Goal: Complete application form

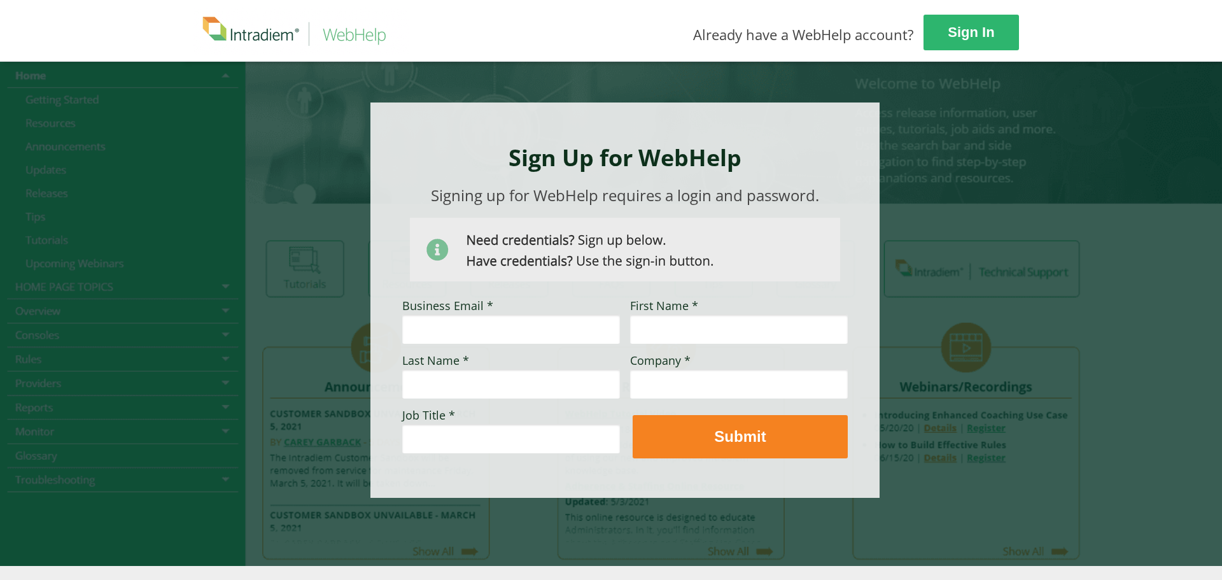
click at [527, 324] on input "Business Email *" at bounding box center [511, 328] width 218 height 29
type input "[PERSON_NAME][EMAIL_ADDRESS][PERSON_NAME][DOMAIN_NAME]"
type input "[PERSON_NAME]"
click at [690, 377] on input "Company *" at bounding box center [739, 383] width 218 height 29
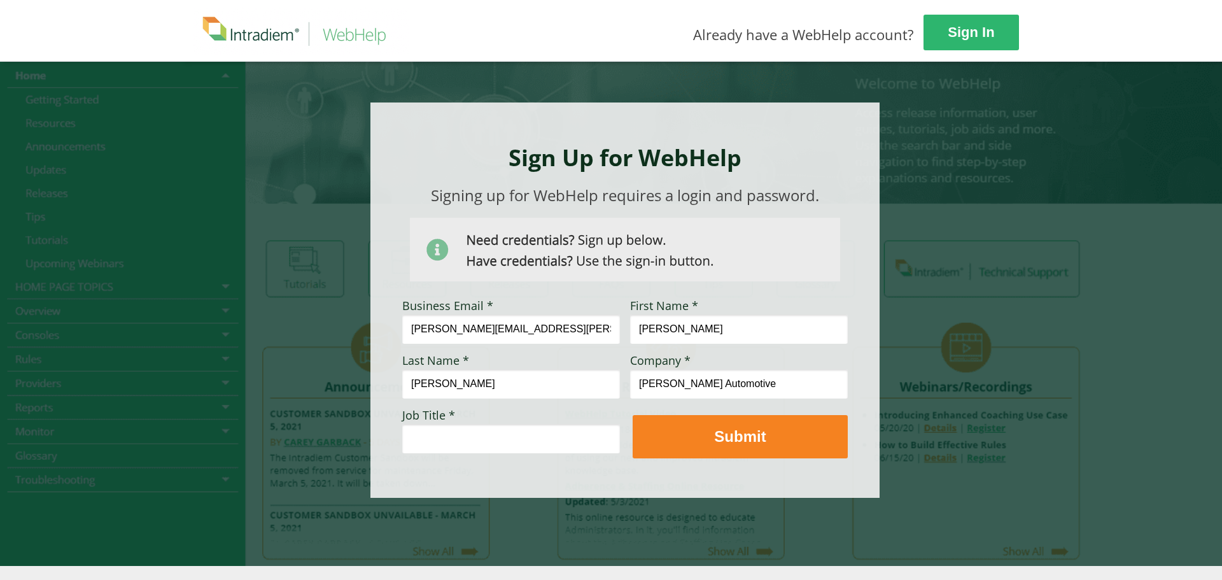
type input "[PERSON_NAME] Automotive"
click at [546, 434] on input "Job Title *" at bounding box center [511, 438] width 218 height 29
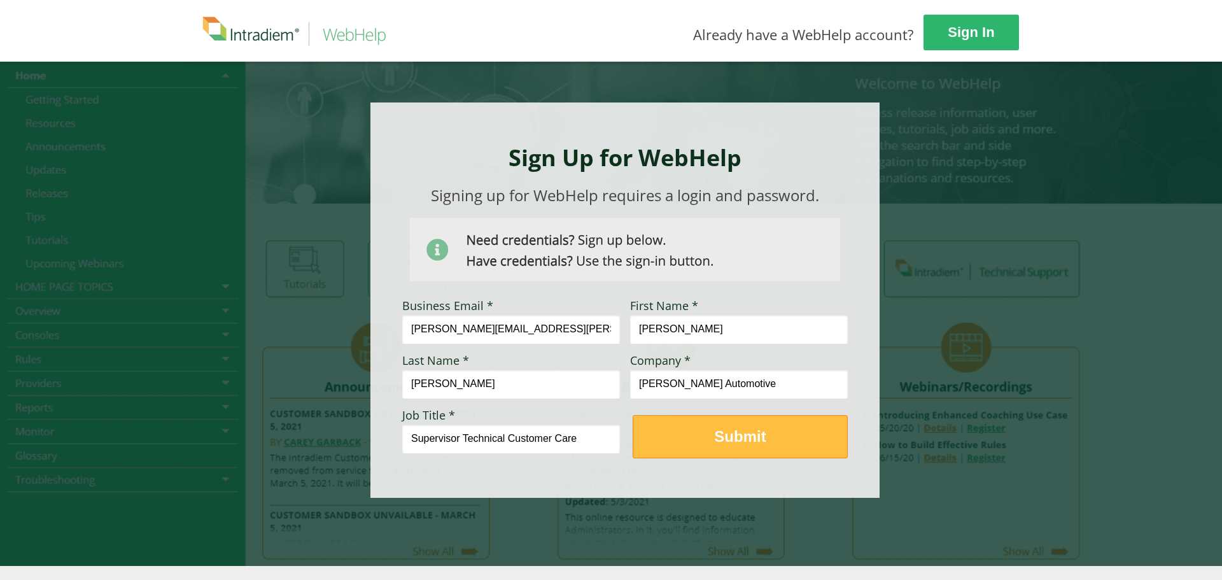
type input "Supervisor Technical Customer Care"
click at [732, 425] on button "Submit" at bounding box center [740, 436] width 215 height 43
